Goal: Navigation & Orientation: Find specific page/section

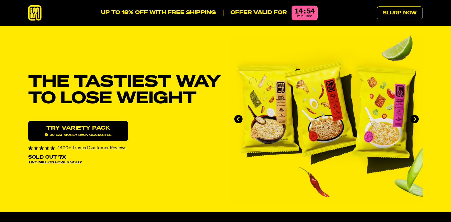
click at [37, 14] on icon at bounding box center [35, 13] width 14 height 16
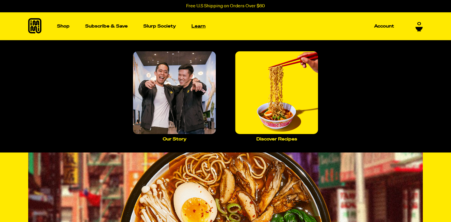
click at [199, 27] on p "Learn" at bounding box center [198, 26] width 14 height 4
click at [170, 120] on img "Main navigation" at bounding box center [174, 92] width 83 height 83
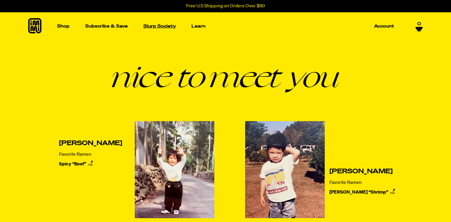
click at [165, 26] on p "Slurp Society" at bounding box center [159, 26] width 33 height 4
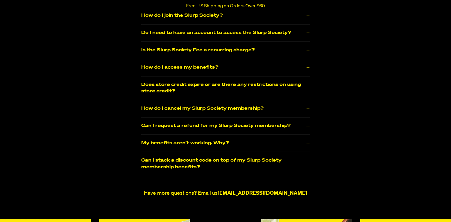
scroll to position [692, 0]
